Goal: Task Accomplishment & Management: Use online tool/utility

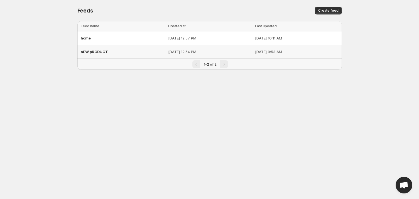
click at [98, 51] on span "nEW pRODUCT" at bounding box center [94, 52] width 27 height 4
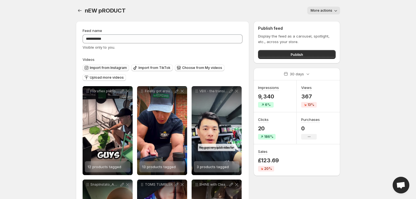
click at [110, 67] on span "Import from Instagram" at bounding box center [108, 68] width 37 height 4
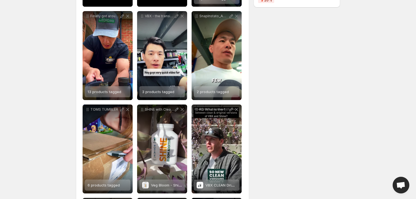
scroll to position [84, 0]
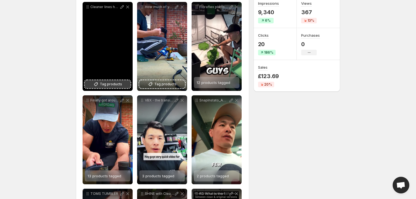
click at [107, 84] on span "Tag products" at bounding box center [111, 85] width 22 height 6
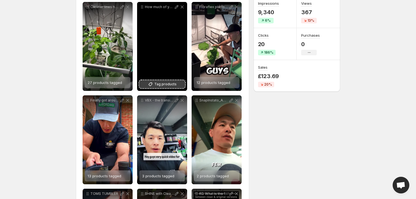
click at [164, 83] on span "Tag products" at bounding box center [165, 85] width 22 height 6
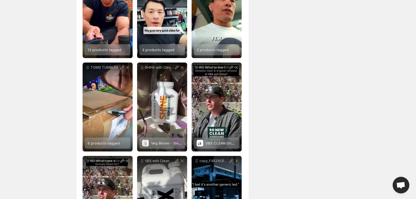
scroll to position [0, 0]
